Goal: Use online tool/utility: Utilize a website feature to perform a specific function

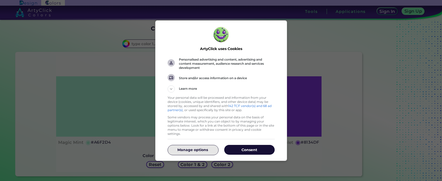
drag, startPoint x: 201, startPoint y: 146, endPoint x: 228, endPoint y: 160, distance: 30.3
click at [201, 147] on p "Manage options" at bounding box center [193, 149] width 50 height 5
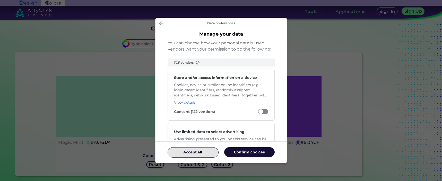
click at [204, 152] on p "Accept all" at bounding box center [193, 151] width 50 height 5
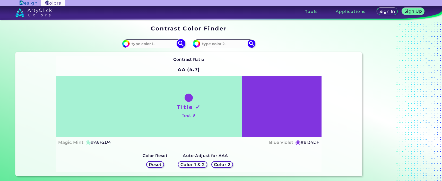
click at [151, 47] on input at bounding box center [154, 43] width 48 height 7
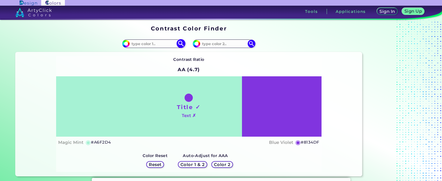
paste input "#587437"
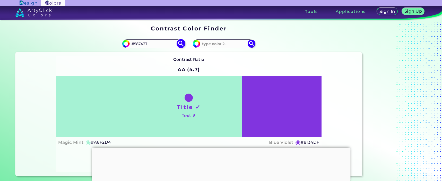
type input "#587437"
click at [180, 43] on img at bounding box center [181, 43] width 9 height 9
type input "#587437"
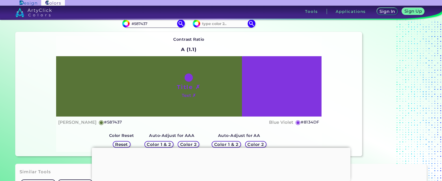
scroll to position [31, 0]
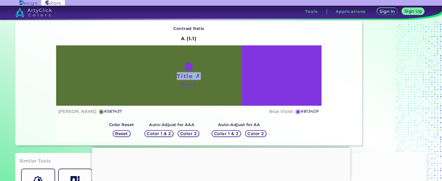
drag, startPoint x: 186, startPoint y: 67, endPoint x: 204, endPoint y: 77, distance: 21.1
click at [204, 77] on div "Title ✗ Text ✗" at bounding box center [188, 75] width 265 height 60
click at [214, 75] on div "Title ✗ Text ✗" at bounding box center [188, 75] width 265 height 60
click at [216, 81] on div "Title ✗ Text ✗" at bounding box center [188, 75] width 265 height 60
drag, startPoint x: 114, startPoint y: 3, endPoint x: 103, endPoint y: 0, distance: 11.1
